Goal: Information Seeking & Learning: Understand process/instructions

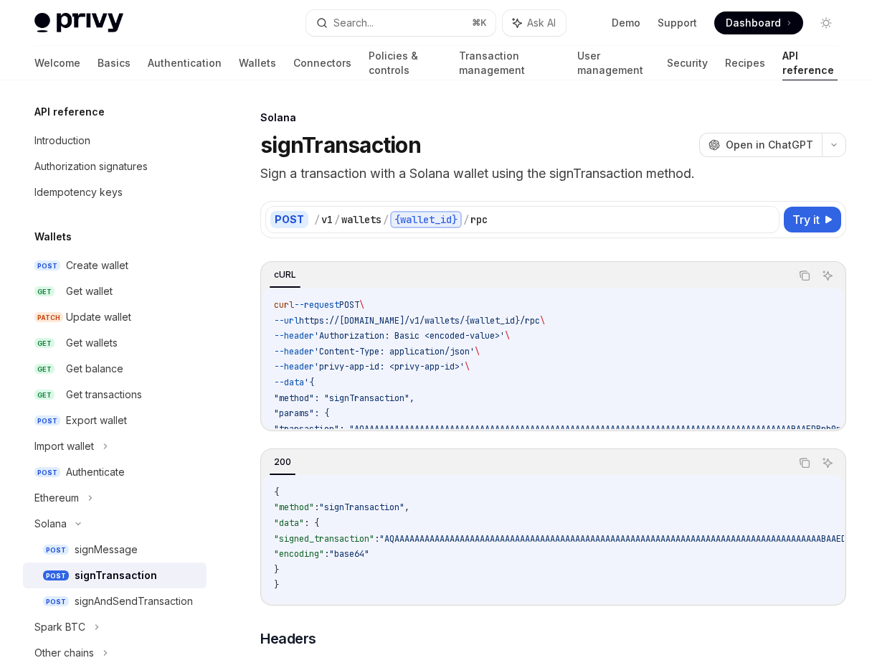
drag, startPoint x: 344, startPoint y: 337, endPoint x: 559, endPoint y: 351, distance: 214.9
click at [341, 339] on span "'Authorization: Basic <encoded-value>'" at bounding box center [409, 335] width 191 height 11
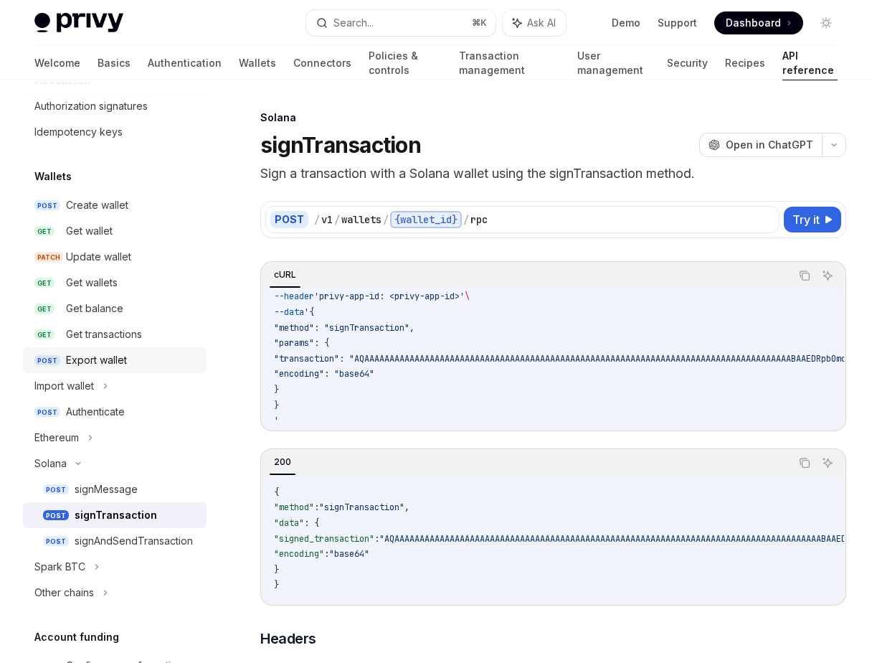
scroll to position [64, 0]
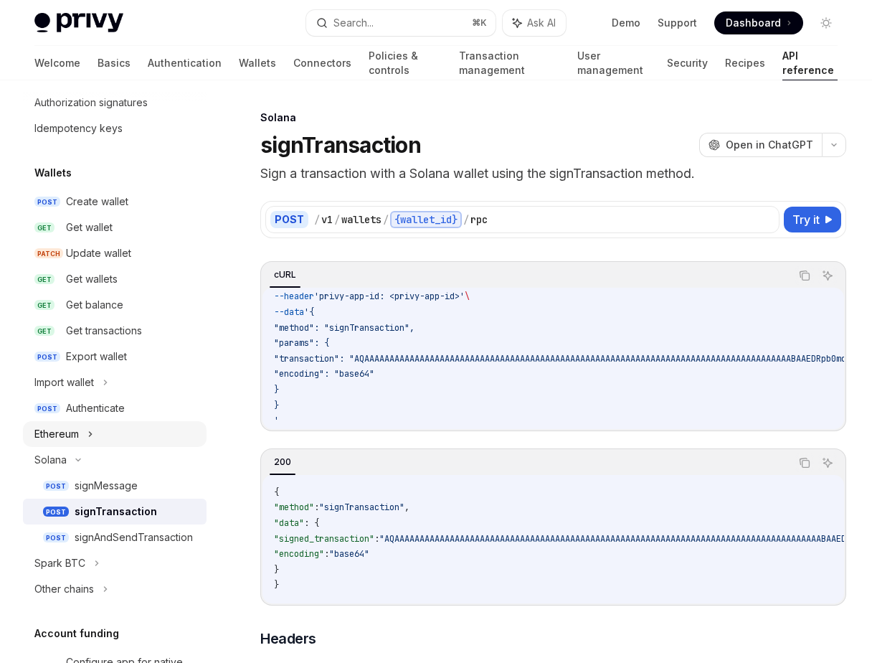
click at [105, 441] on div "Ethereum" at bounding box center [115, 434] width 184 height 26
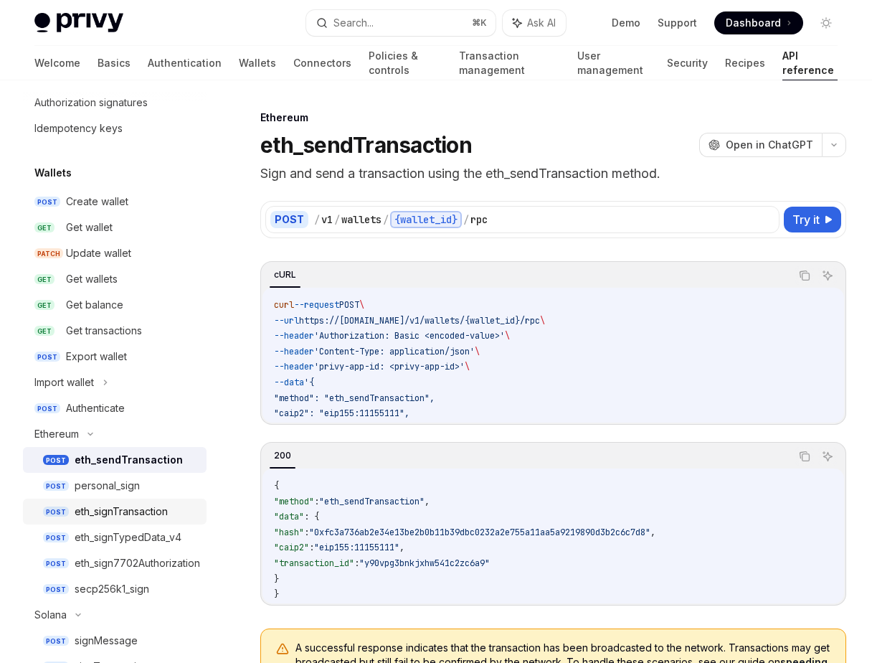
click at [160, 516] on div "eth_signTransaction" at bounding box center [121, 511] width 93 height 17
type textarea "*"
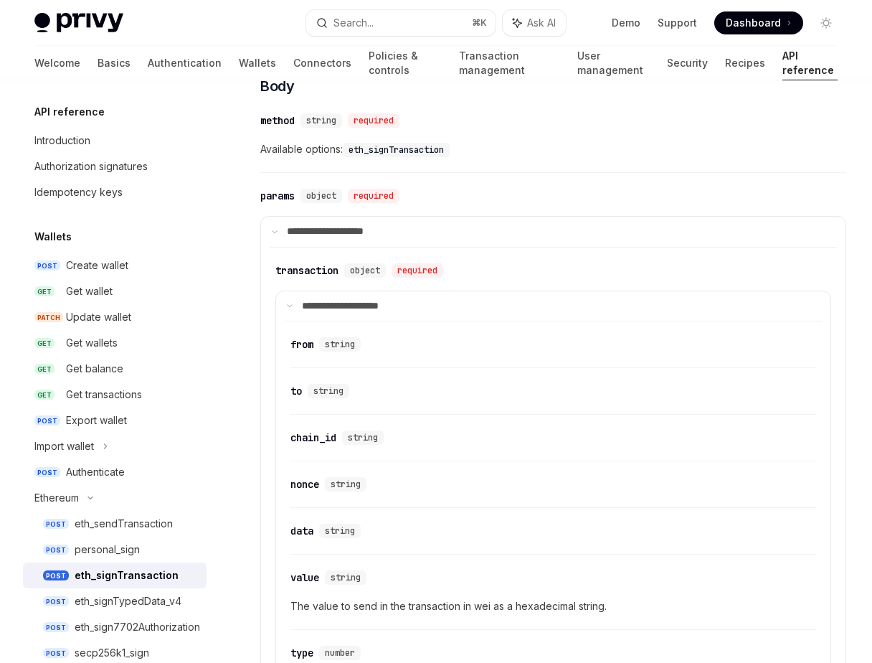
scroll to position [929, 0]
